Goal: Navigation & Orientation: Understand site structure

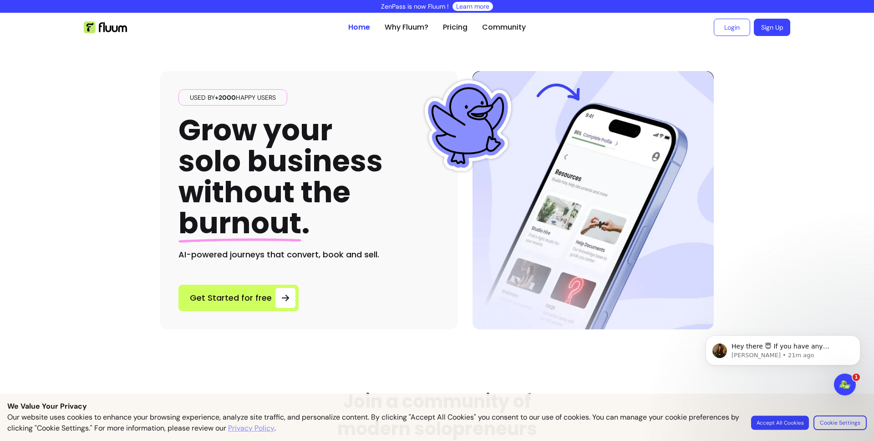
click at [805, 419] on button "Accept All Cookies" at bounding box center [780, 422] width 58 height 14
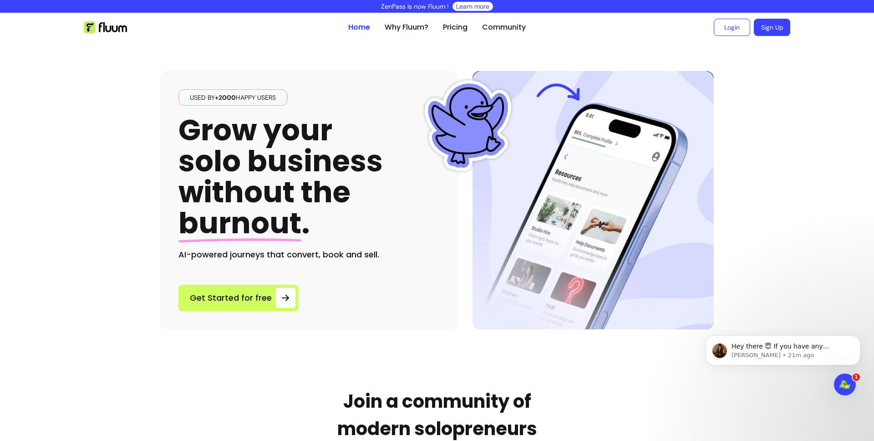
click at [857, 336] on icon "Dismiss notification" at bounding box center [857, 337] width 3 height 3
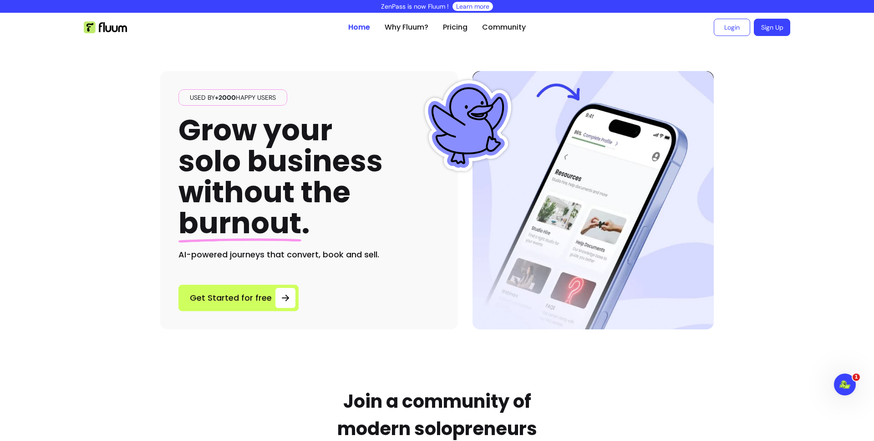
click at [474, 13] on ul "Home Why Fluum? Pricing Community" at bounding box center [437, 27] width 178 height 29
click at [473, 10] on link "Learn more" at bounding box center [472, 6] width 33 height 9
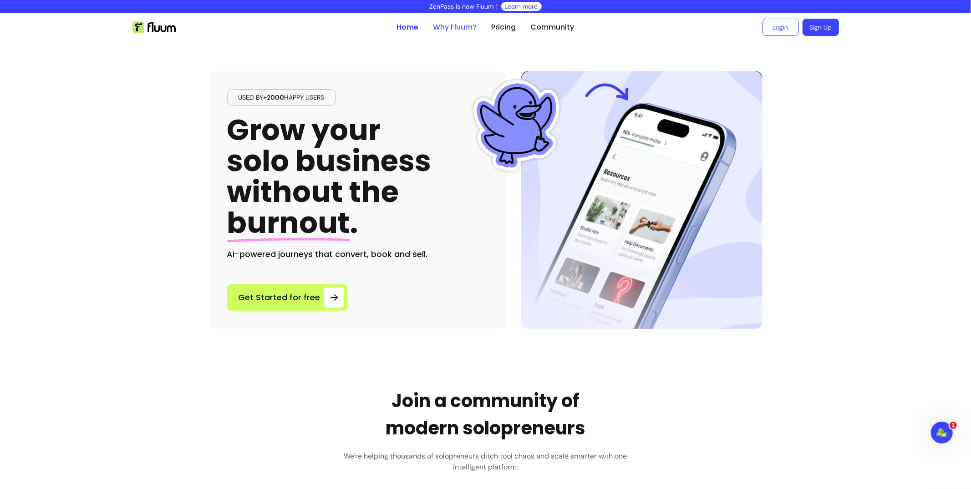
click at [467, 27] on link "Why Fluum?" at bounding box center [455, 27] width 44 height 11
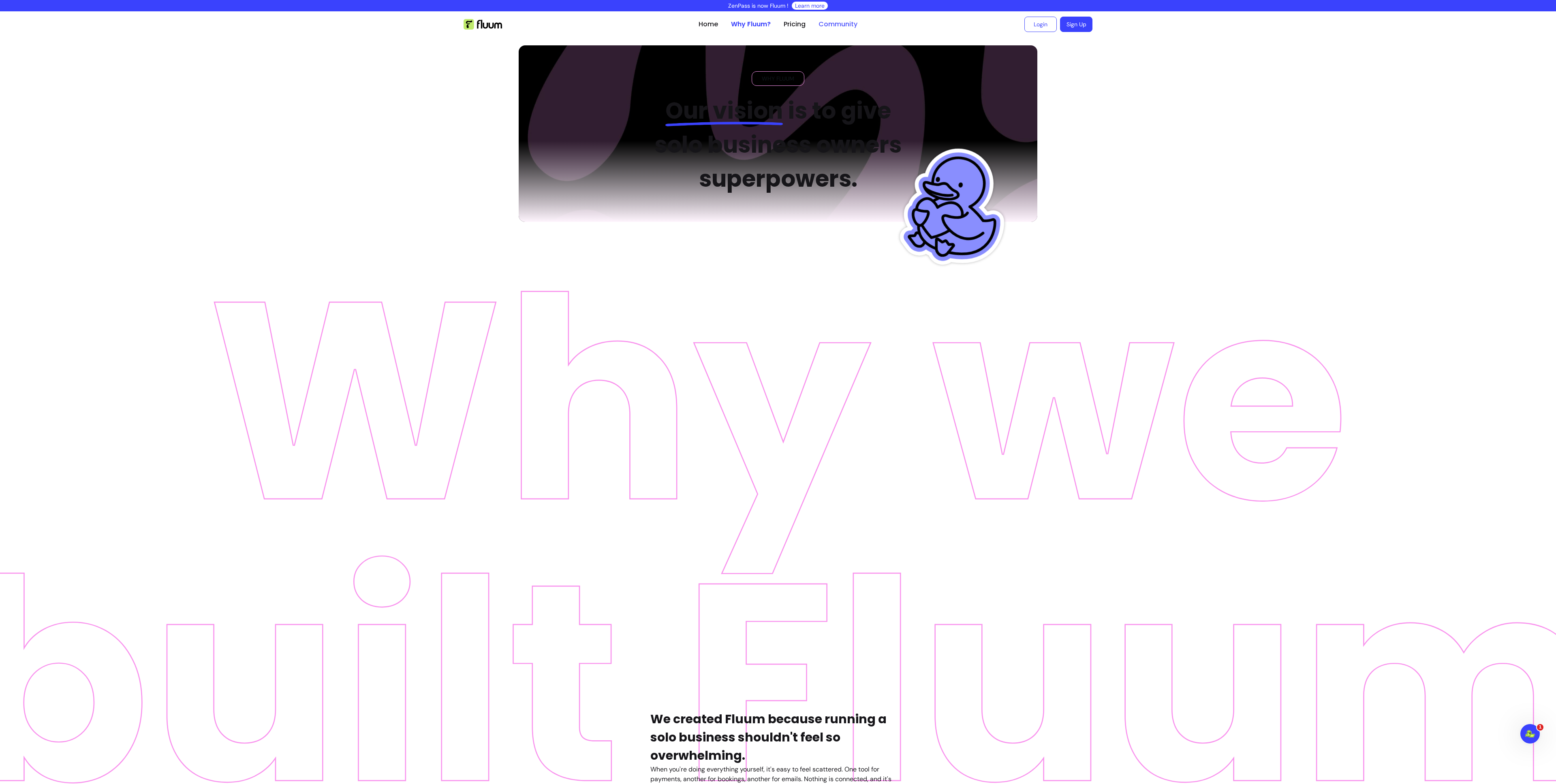
click at [778, 23] on link "Community" at bounding box center [839, 24] width 39 height 10
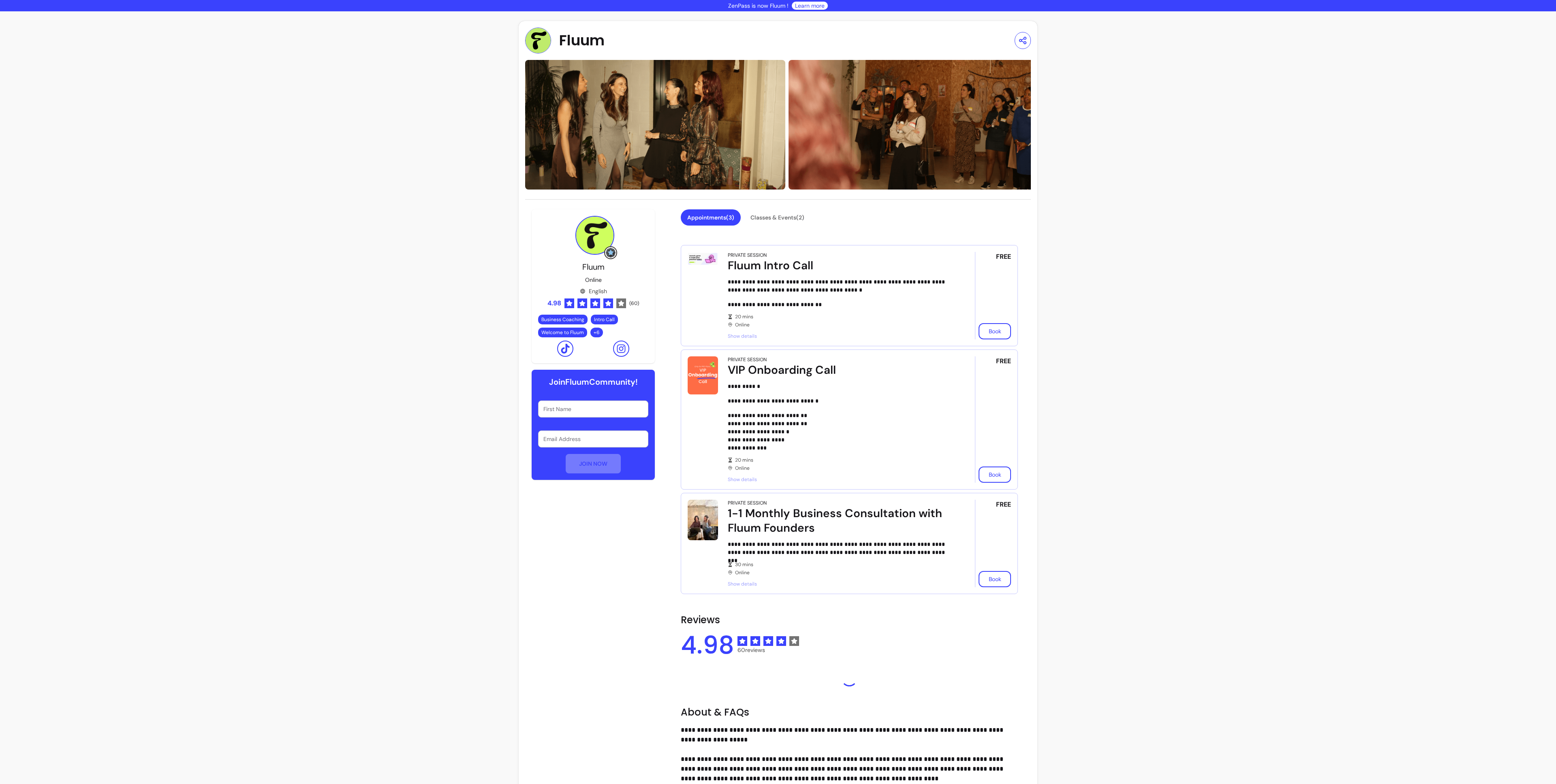
click at [700, 20] on div "**********" at bounding box center [778, 524] width 1556 height 1025
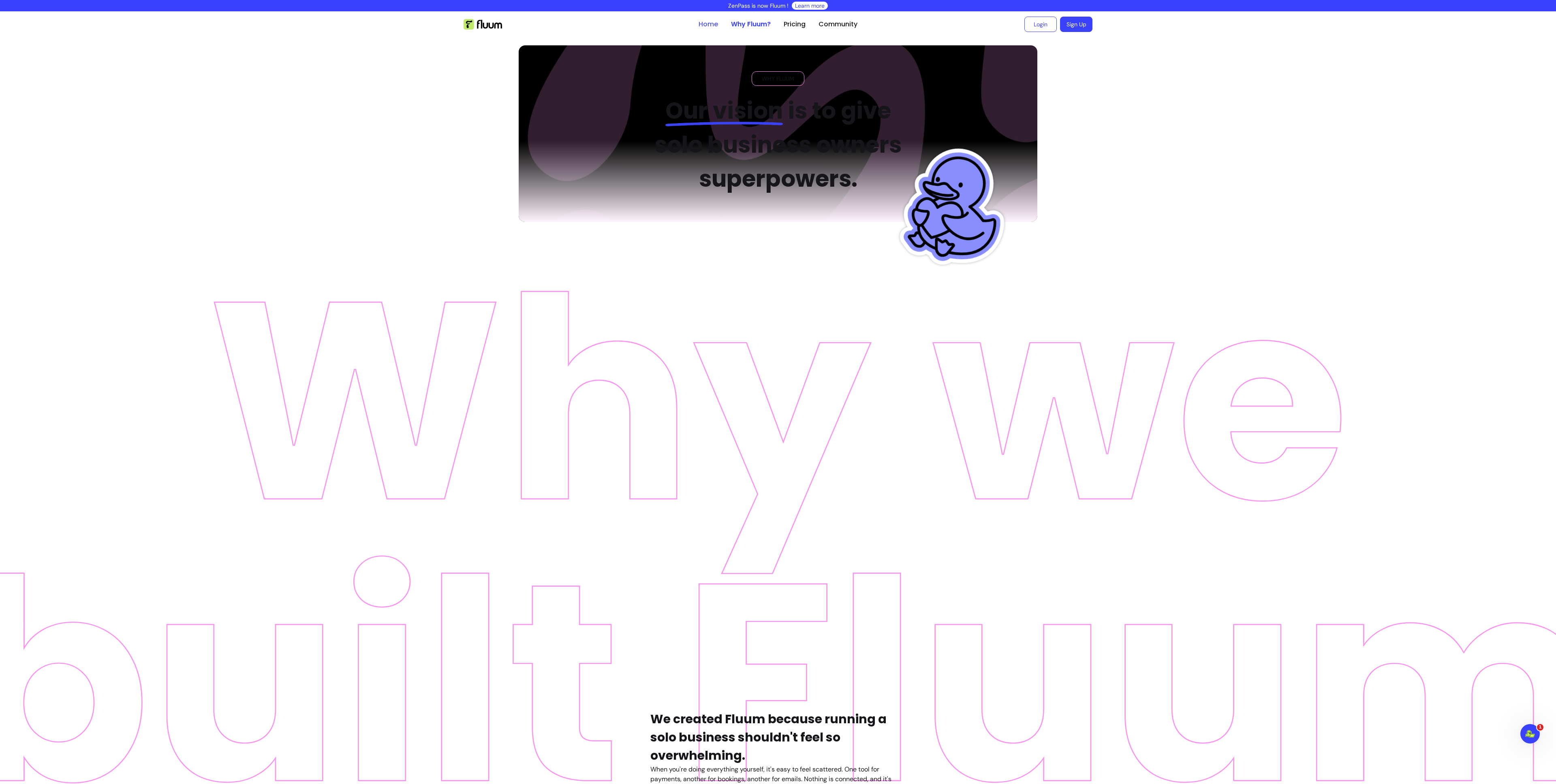
click at [708, 21] on link "Home" at bounding box center [709, 24] width 20 height 10
